Goal: Transaction & Acquisition: Purchase product/service

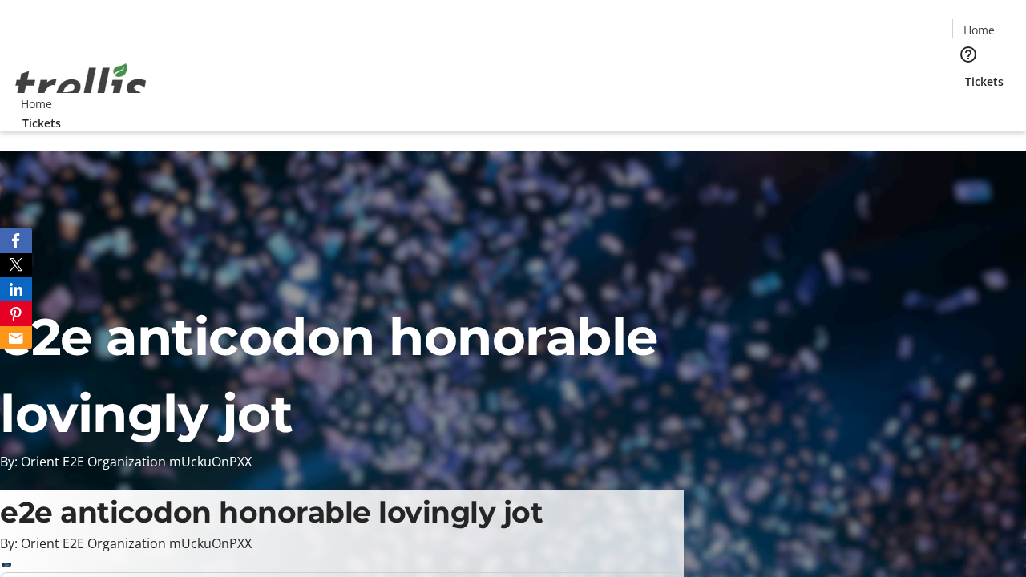
click at [965, 73] on span "Tickets" at bounding box center [984, 81] width 38 height 17
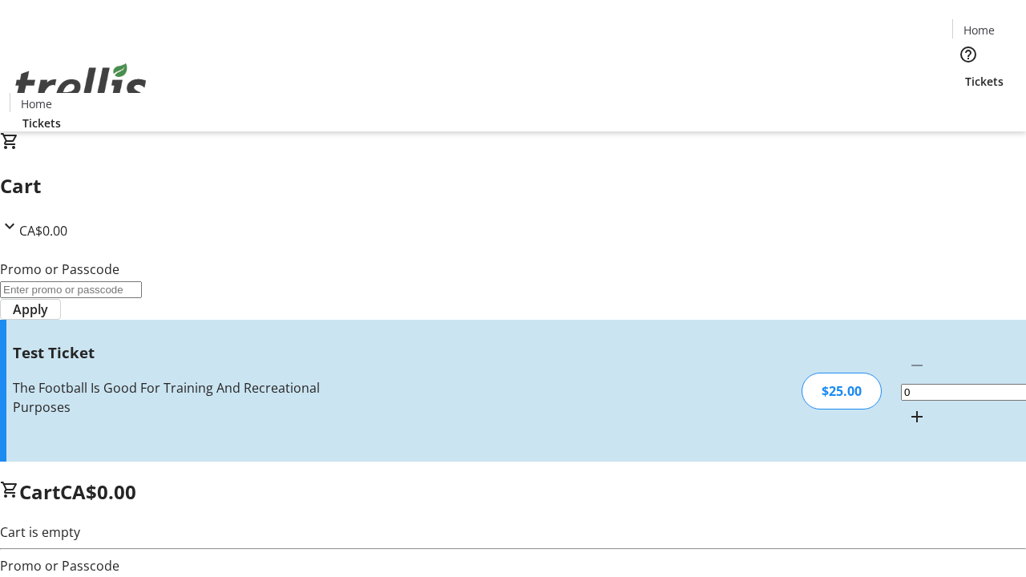
click at [907, 407] on mat-icon "Increment by one" at bounding box center [916, 416] width 19 height 19
type input "1"
